Goal: Participate in discussion

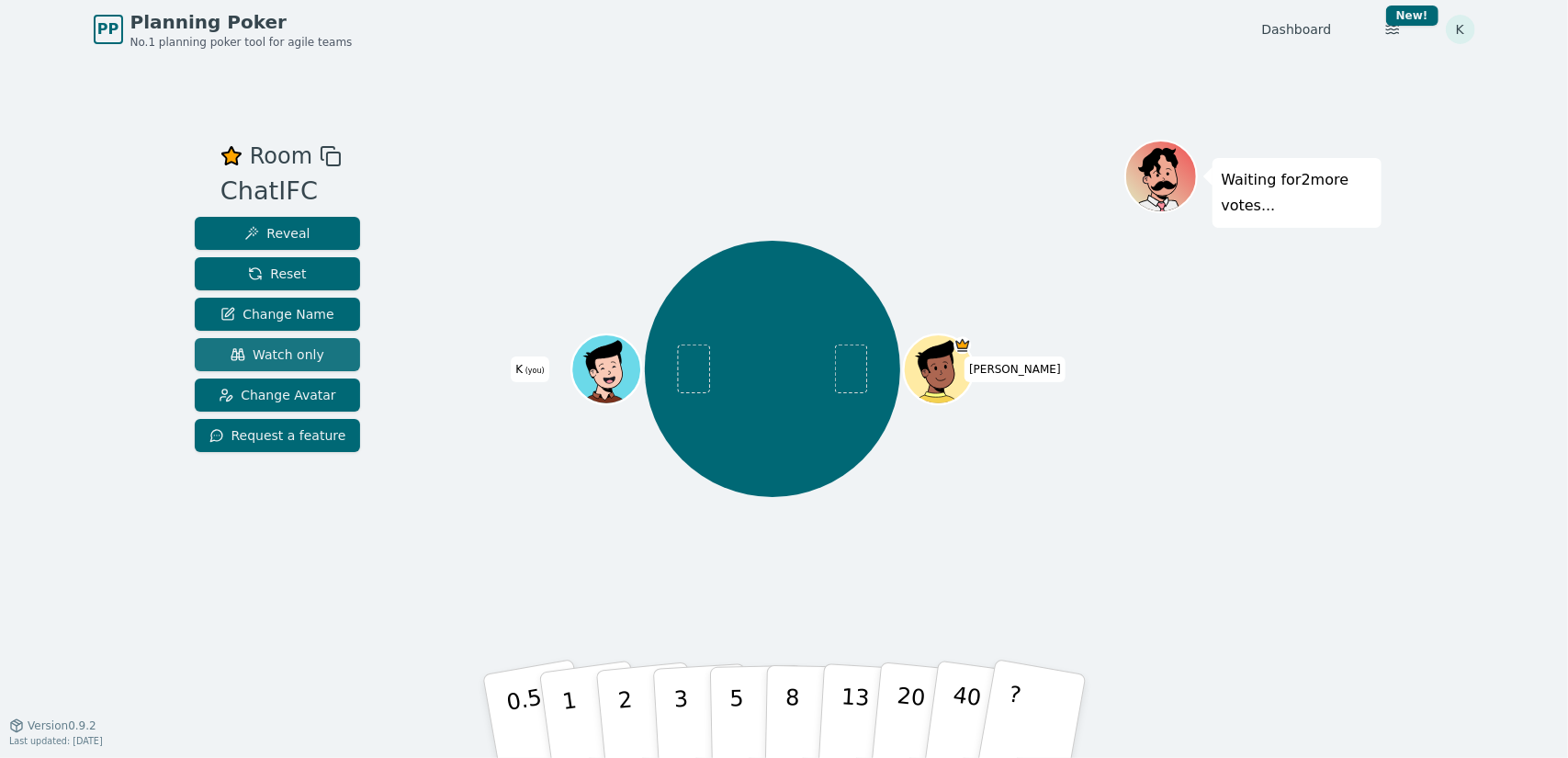
click at [309, 356] on span "Watch only" at bounding box center [277, 355] width 93 height 18
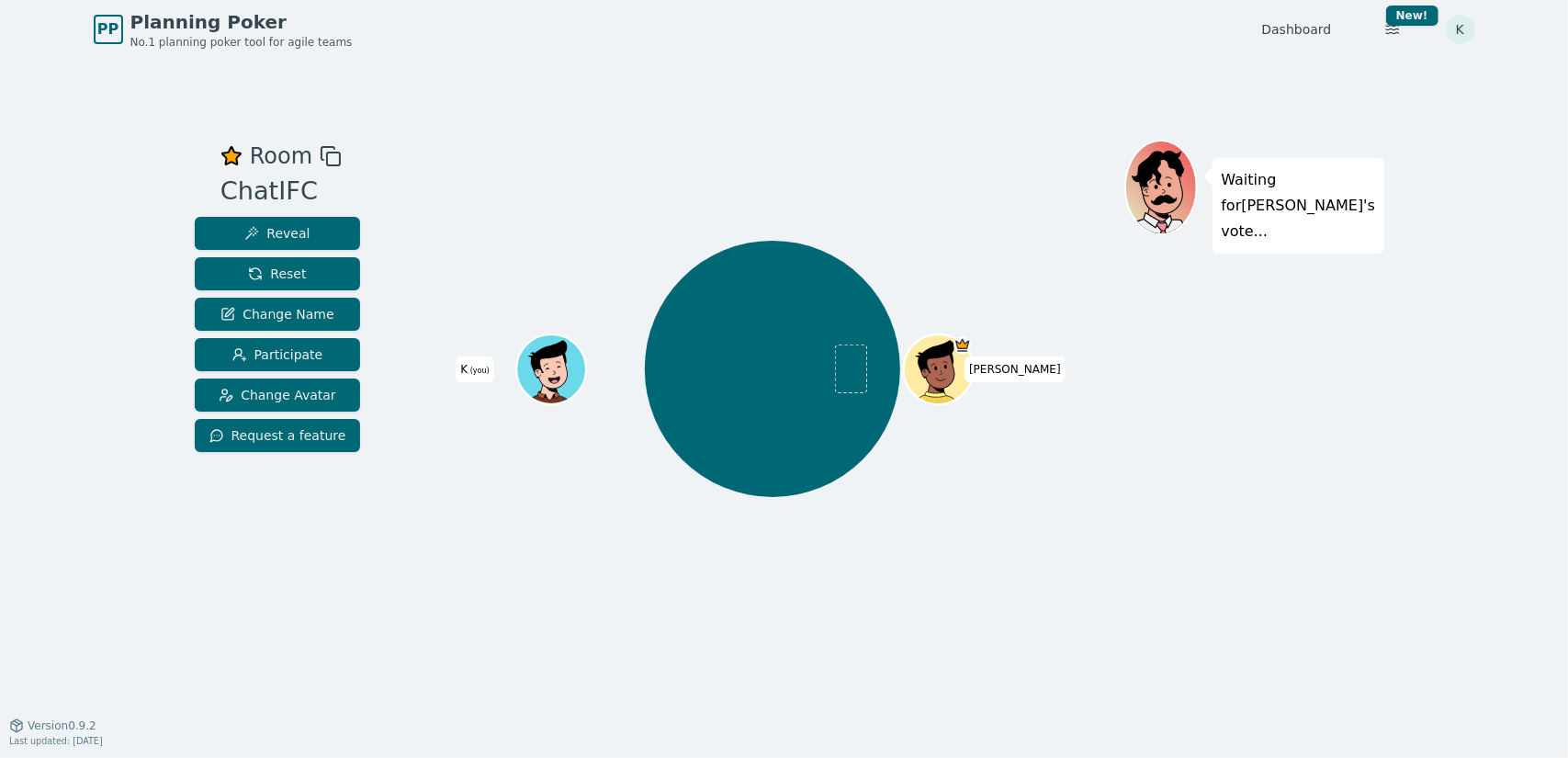
drag, startPoint x: 619, startPoint y: 146, endPoint x: 814, endPoint y: 194, distance: 200.8
click at [619, 146] on div at bounding box center [772, 156] width 702 height 33
click at [640, 178] on div "[PERSON_NAME] K (you)" at bounding box center [772, 369] width 702 height 394
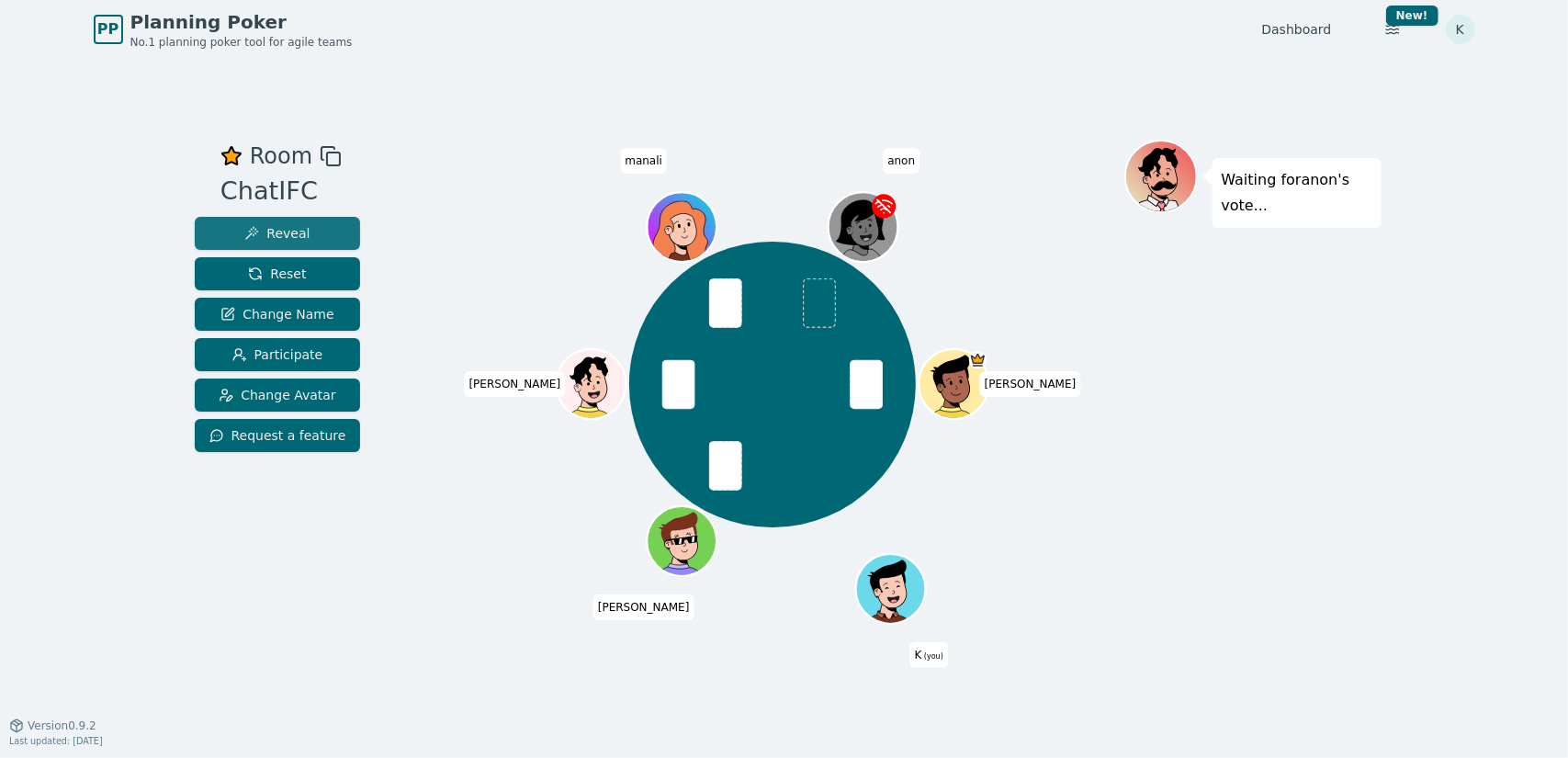
click at [286, 222] on button "Reveal" at bounding box center [277, 233] width 166 height 33
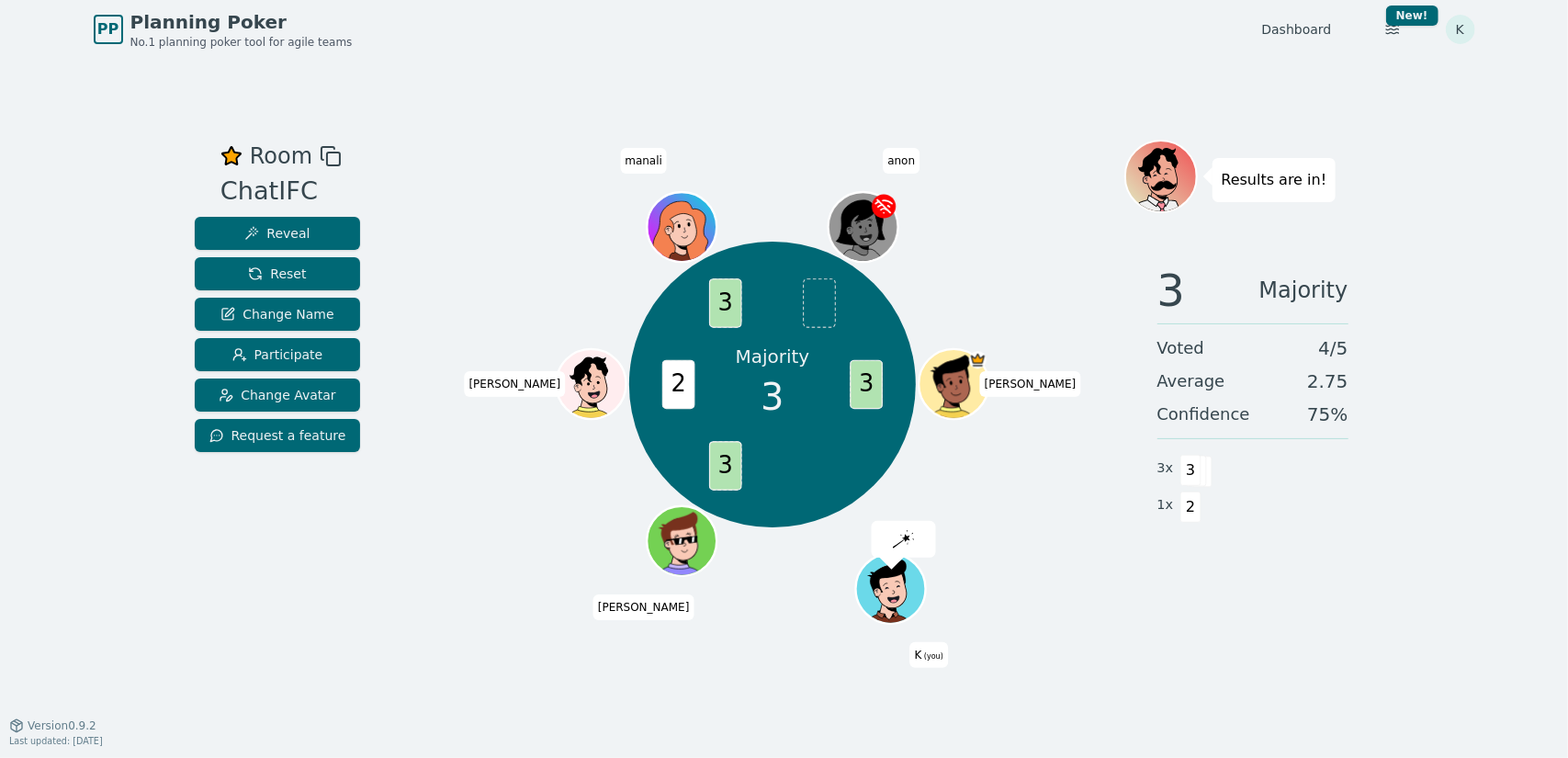
click at [386, 71] on div "Room ChatIFC Reveal Reset Change Name Participate Change Avatar Request a featu…" at bounding box center [784, 393] width 1194 height 667
click at [301, 283] on button "Reset" at bounding box center [277, 274] width 166 height 33
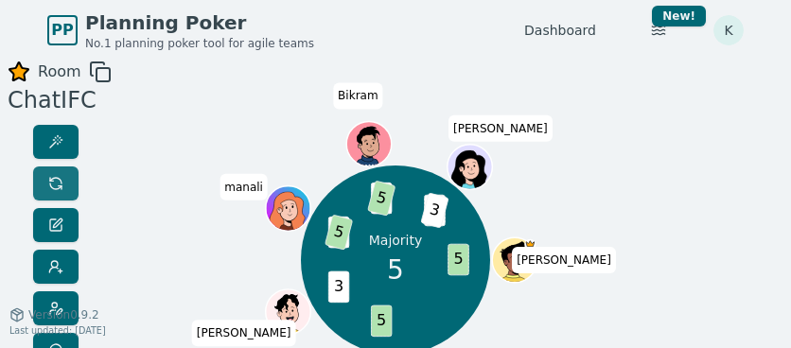
click at [68, 183] on button at bounding box center [55, 183] width 45 height 34
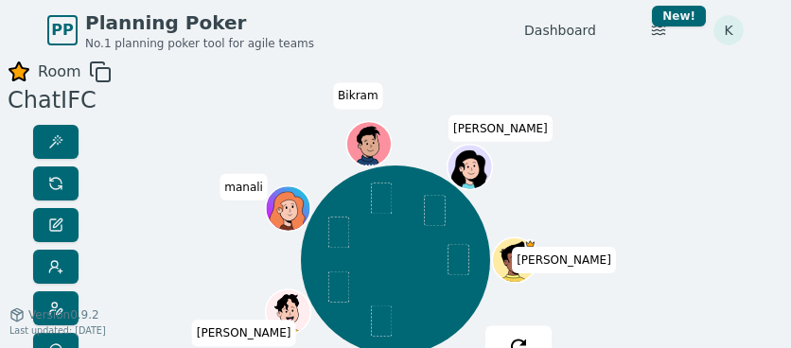
click at [302, 71] on div at bounding box center [395, 78] width 420 height 34
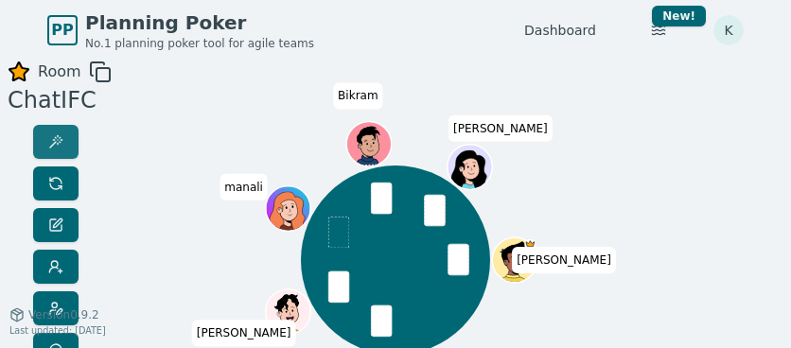
click at [57, 148] on span at bounding box center [55, 141] width 15 height 15
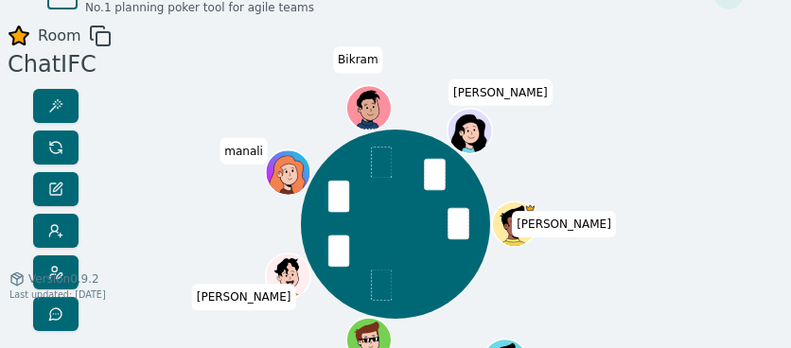
scroll to position [31, 0]
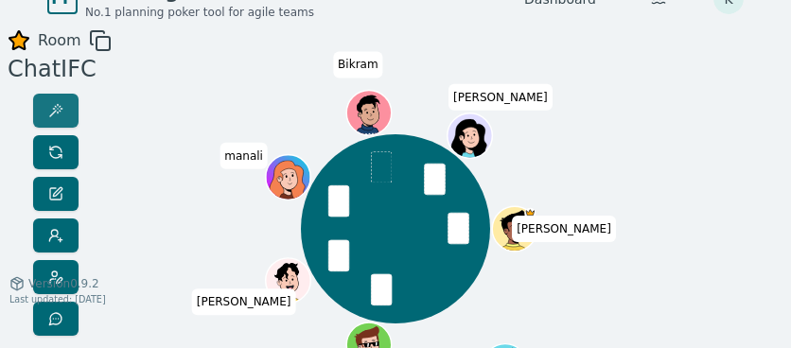
click at [58, 115] on span at bounding box center [55, 110] width 15 height 15
